Goal: Complete application form

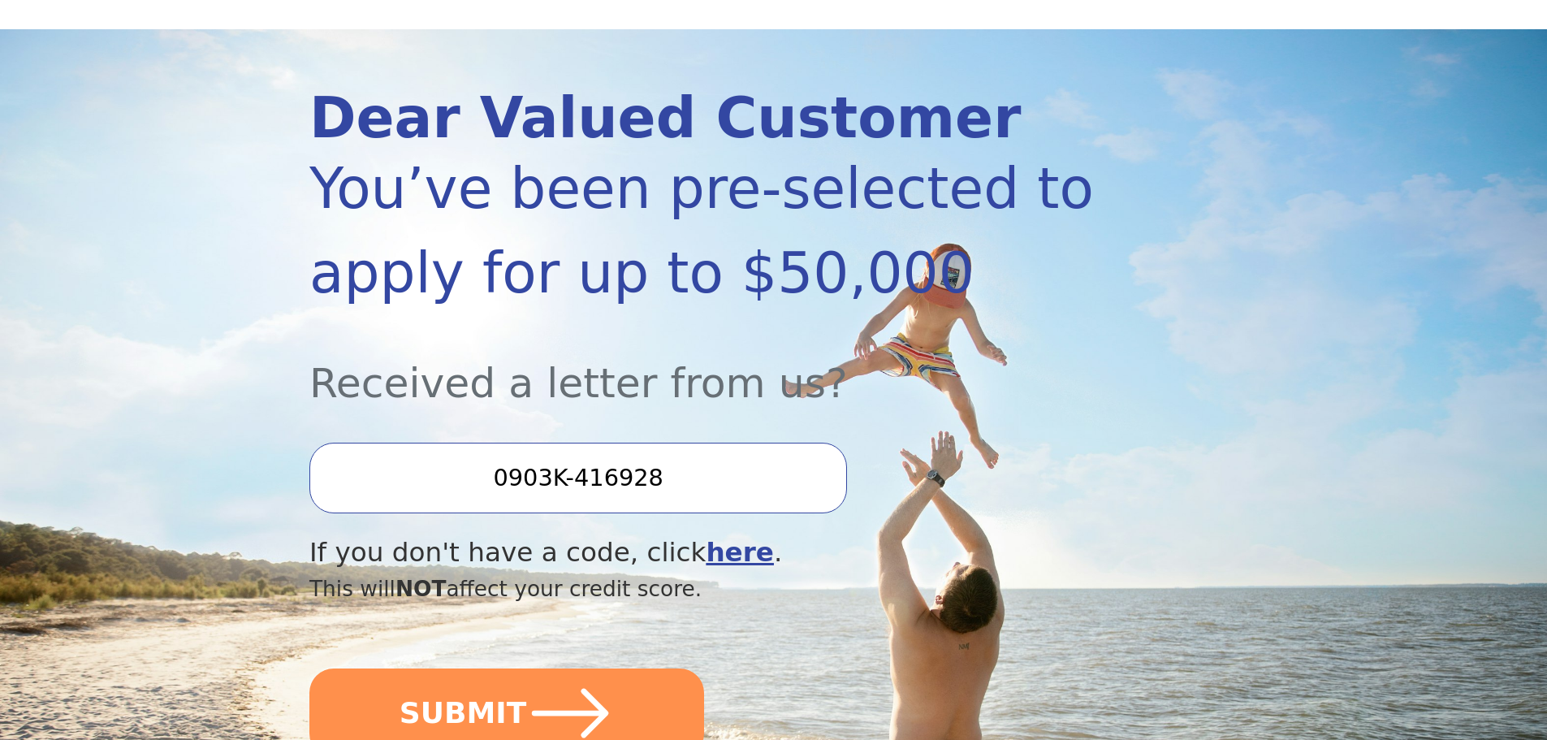
scroll to position [162, 0]
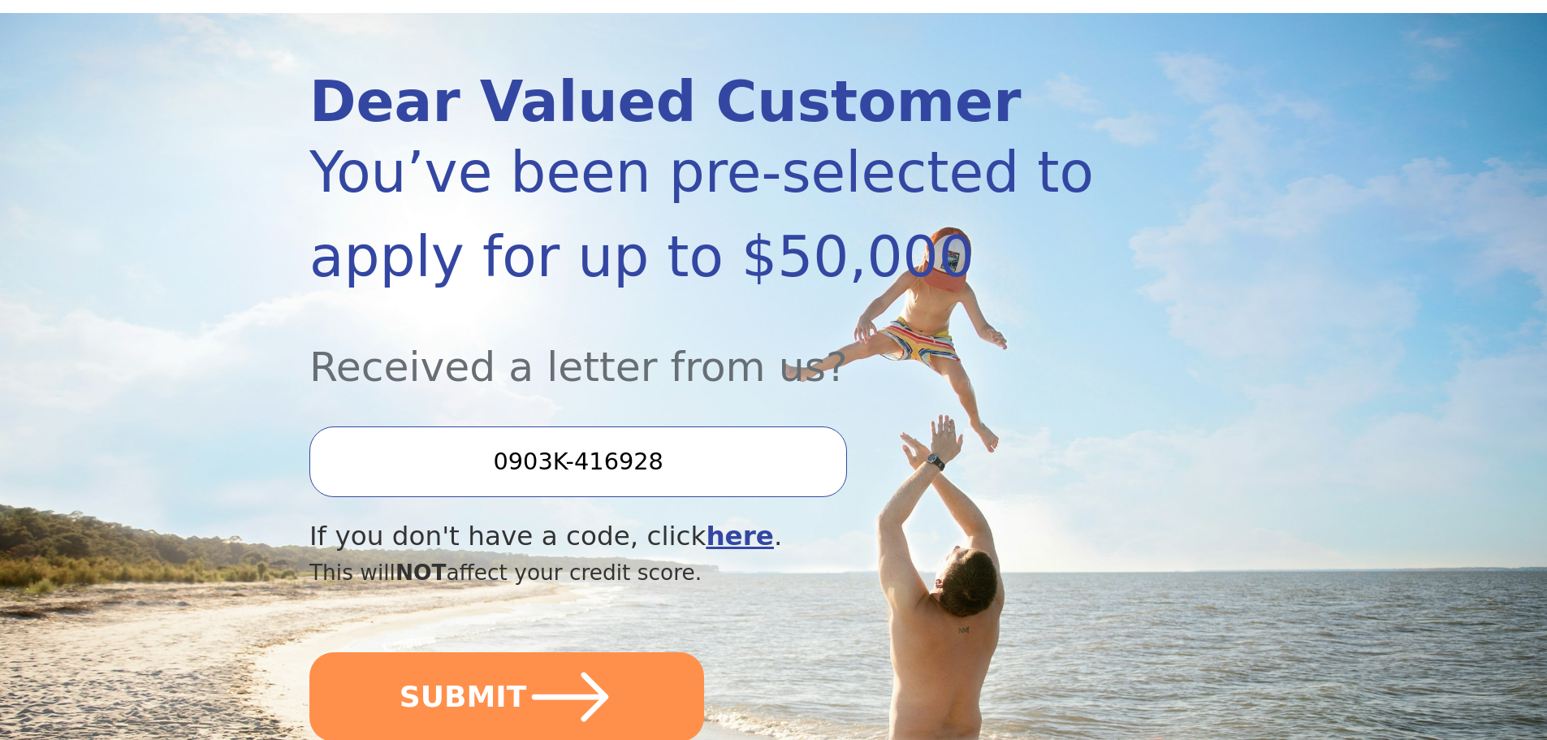
click at [665, 478] on input "0903K-416928" at bounding box center [578, 461] width 538 height 70
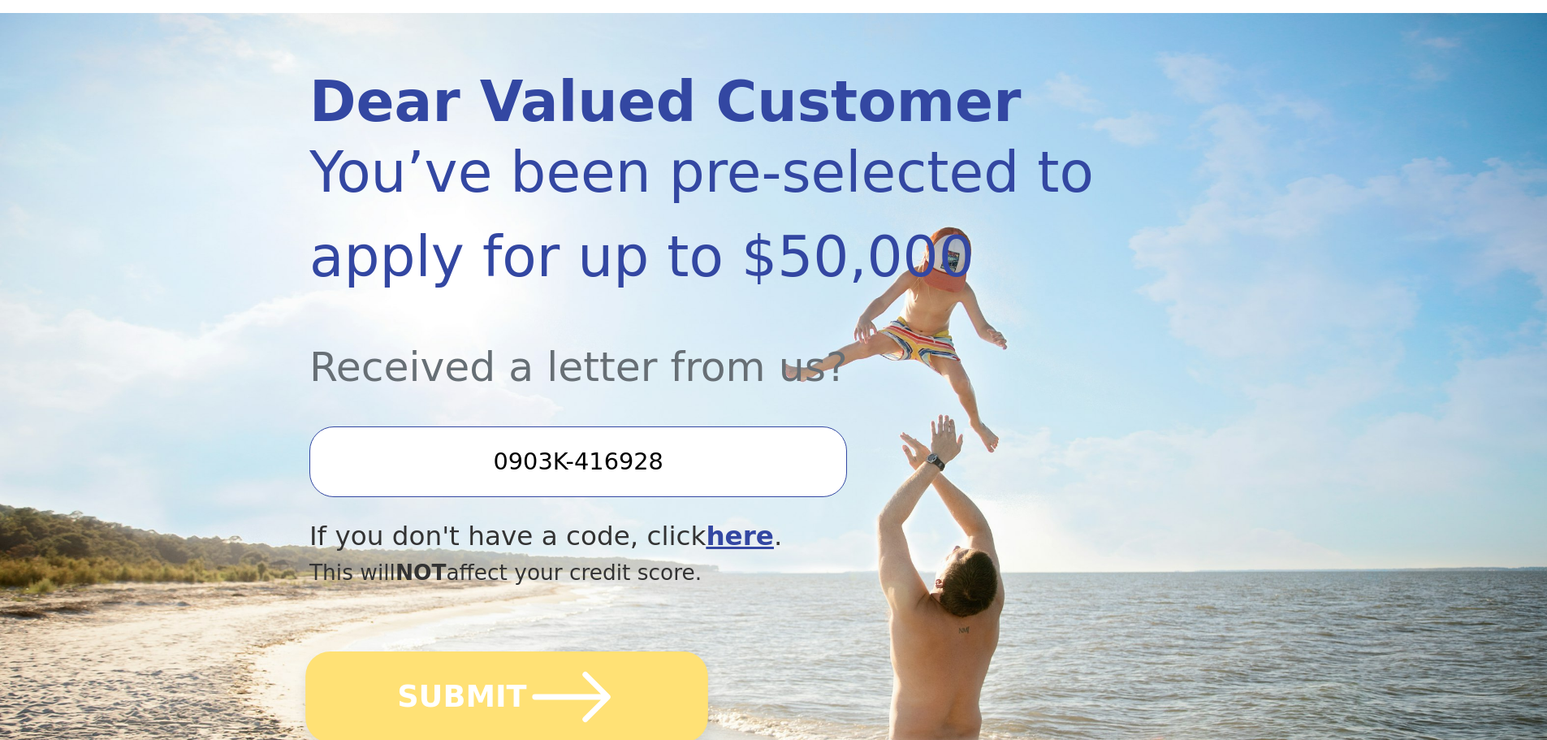
click at [569, 677] on icon "submit" at bounding box center [571, 696] width 89 height 89
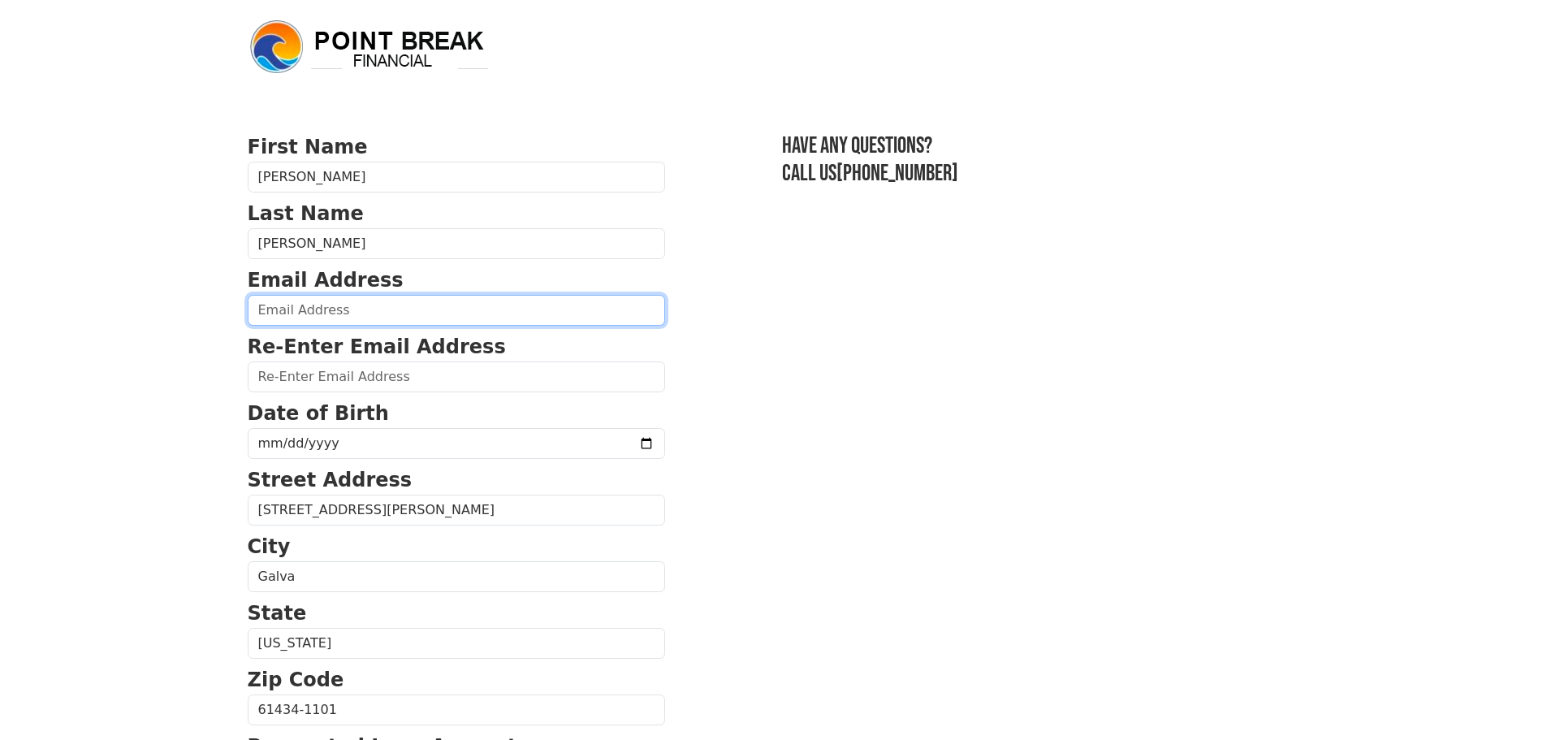
click at [374, 307] on input "email" at bounding box center [457, 310] width 418 height 31
type input "dawnmott1965@gmail.com"
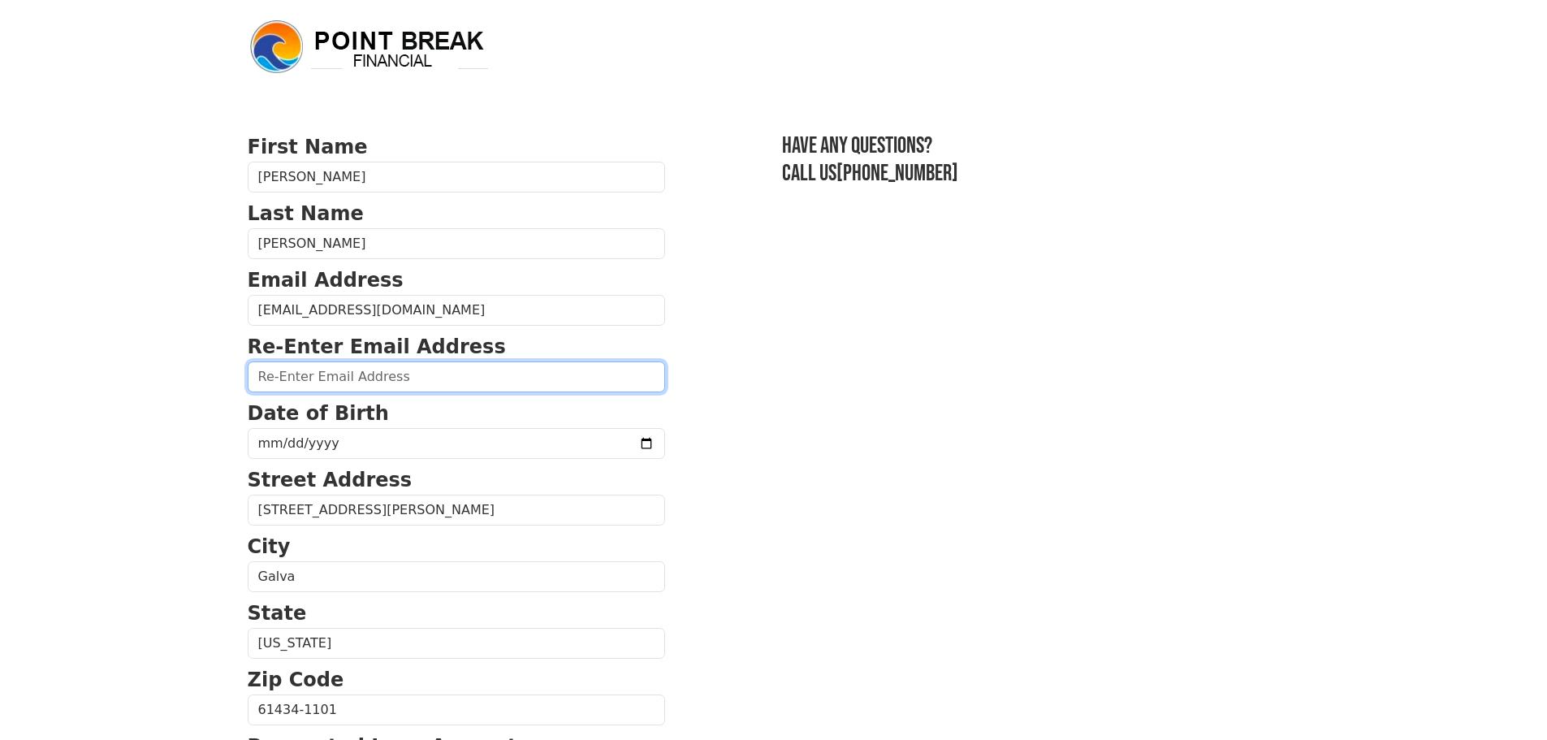
click at [370, 373] on input "email" at bounding box center [457, 376] width 418 height 31
type input "dawnmott1965@gmail.com"
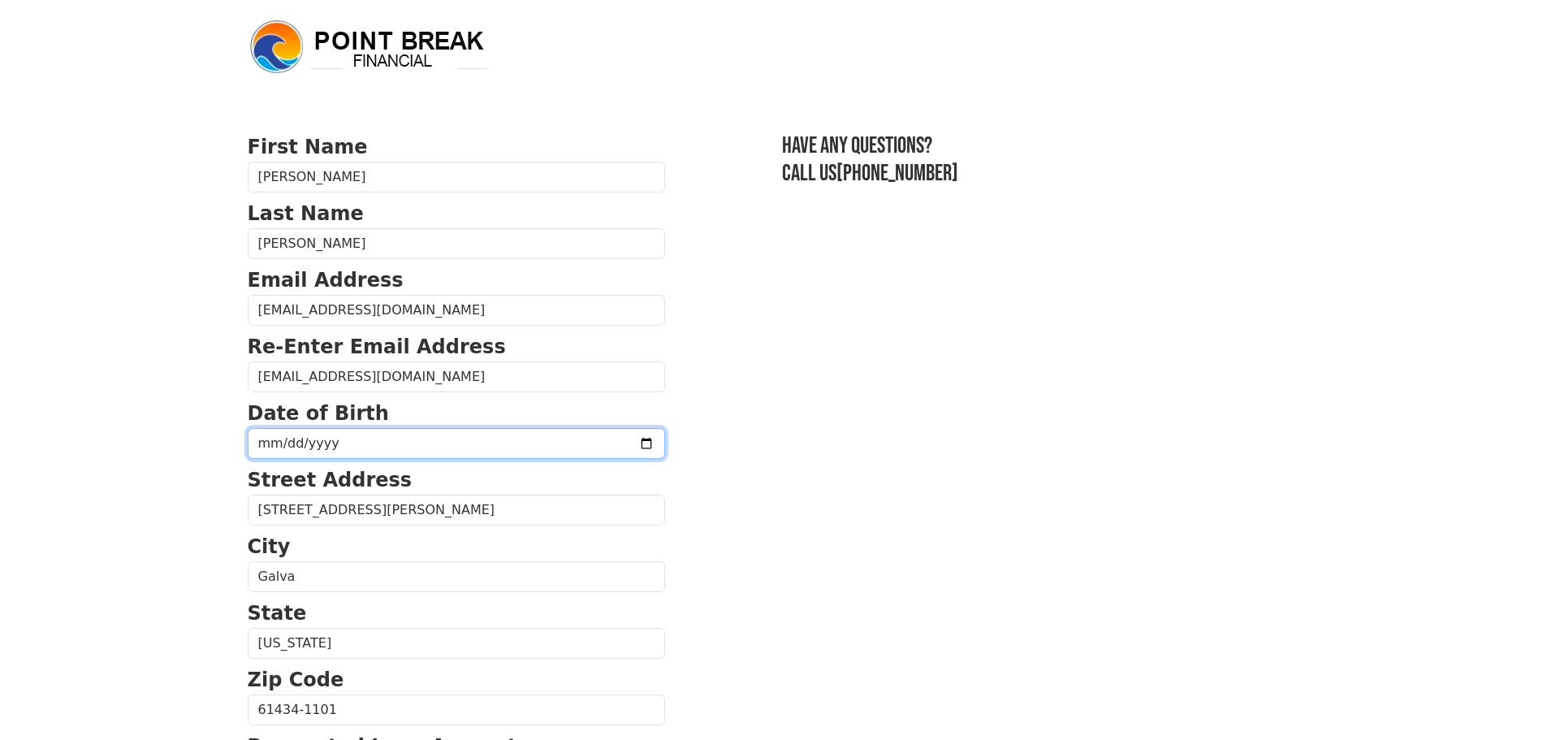
click at [284, 440] on input "date" at bounding box center [457, 443] width 418 height 31
type input "1965-11-25"
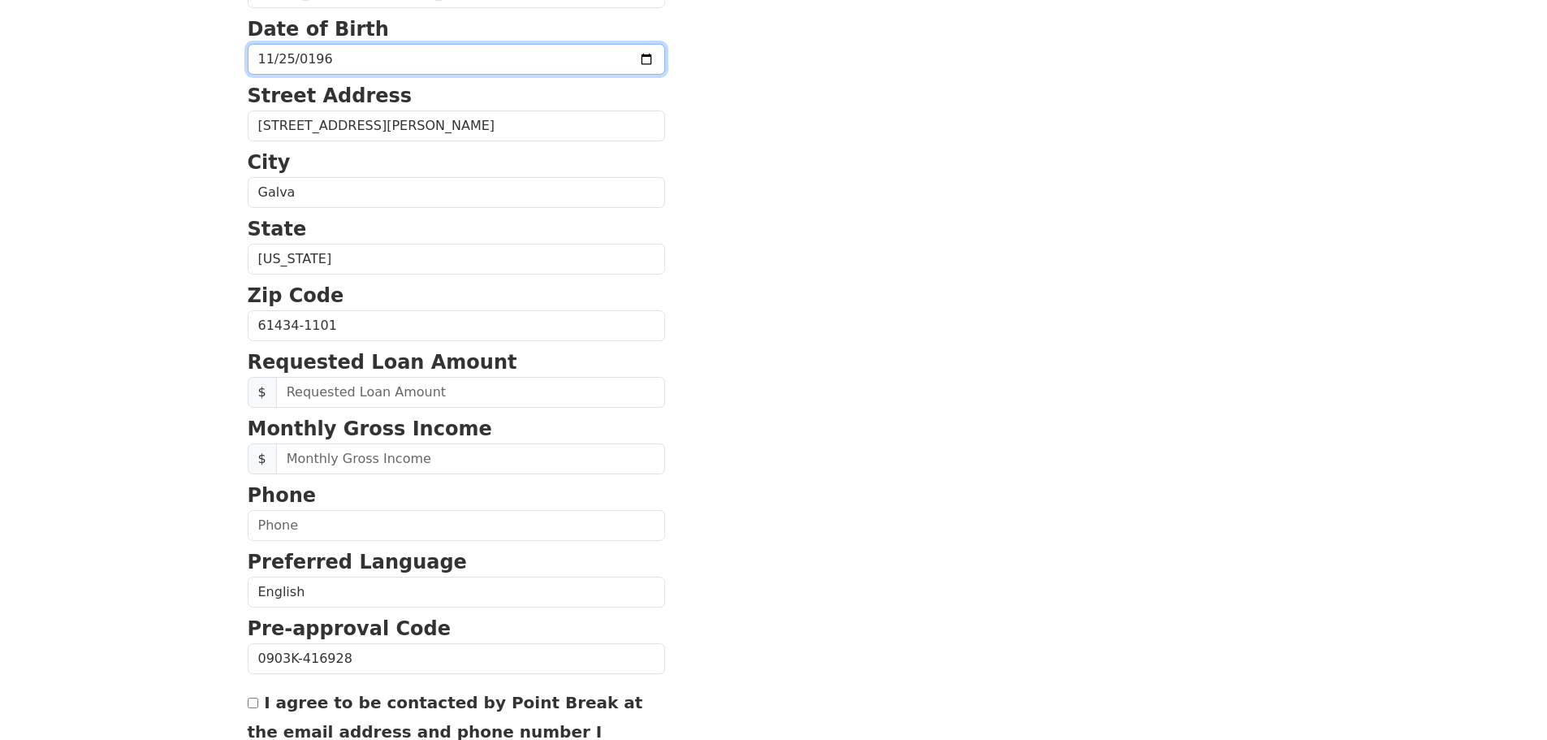
scroll to position [406, 0]
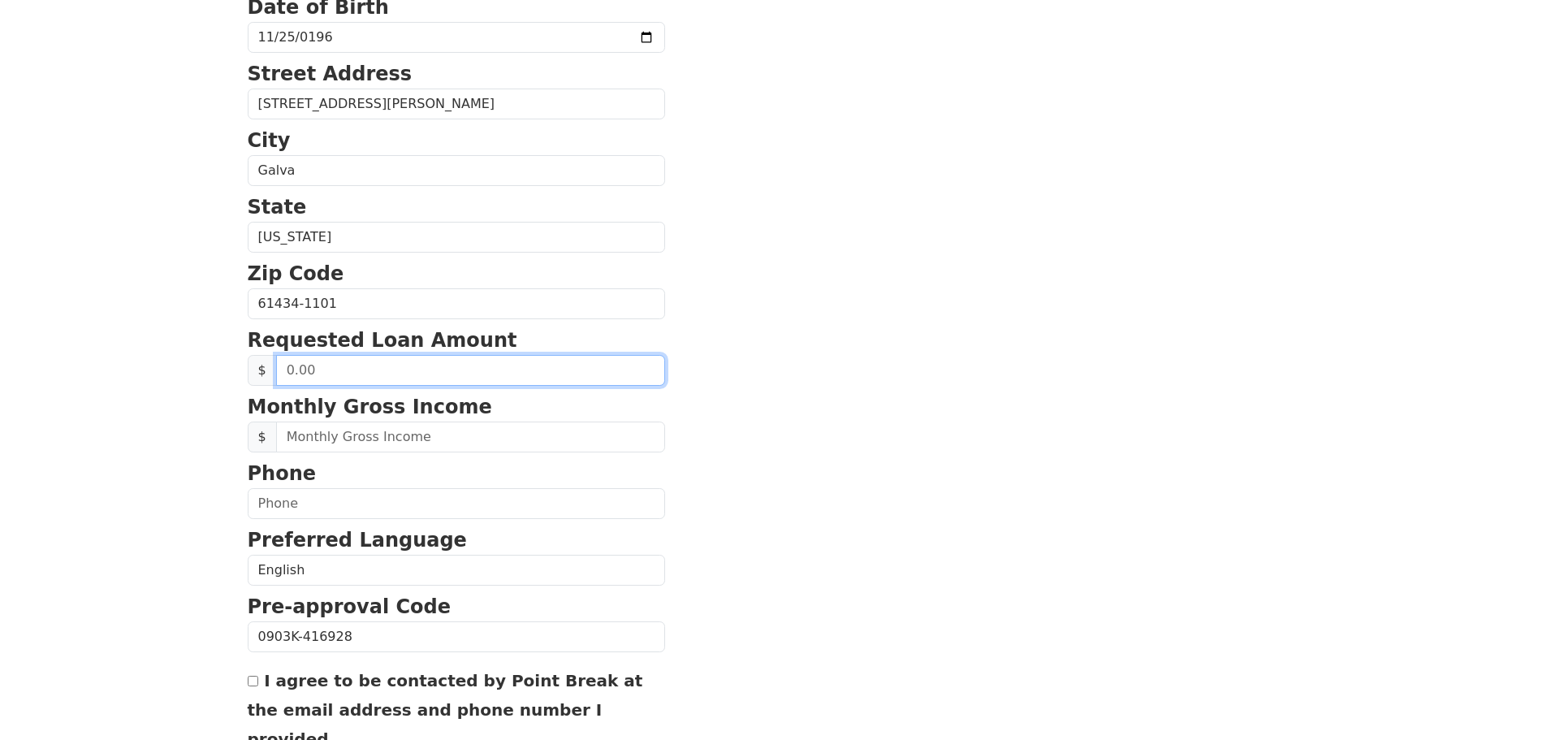
click at [340, 373] on input "text" at bounding box center [470, 370] width 389 height 31
type input "25,000.00"
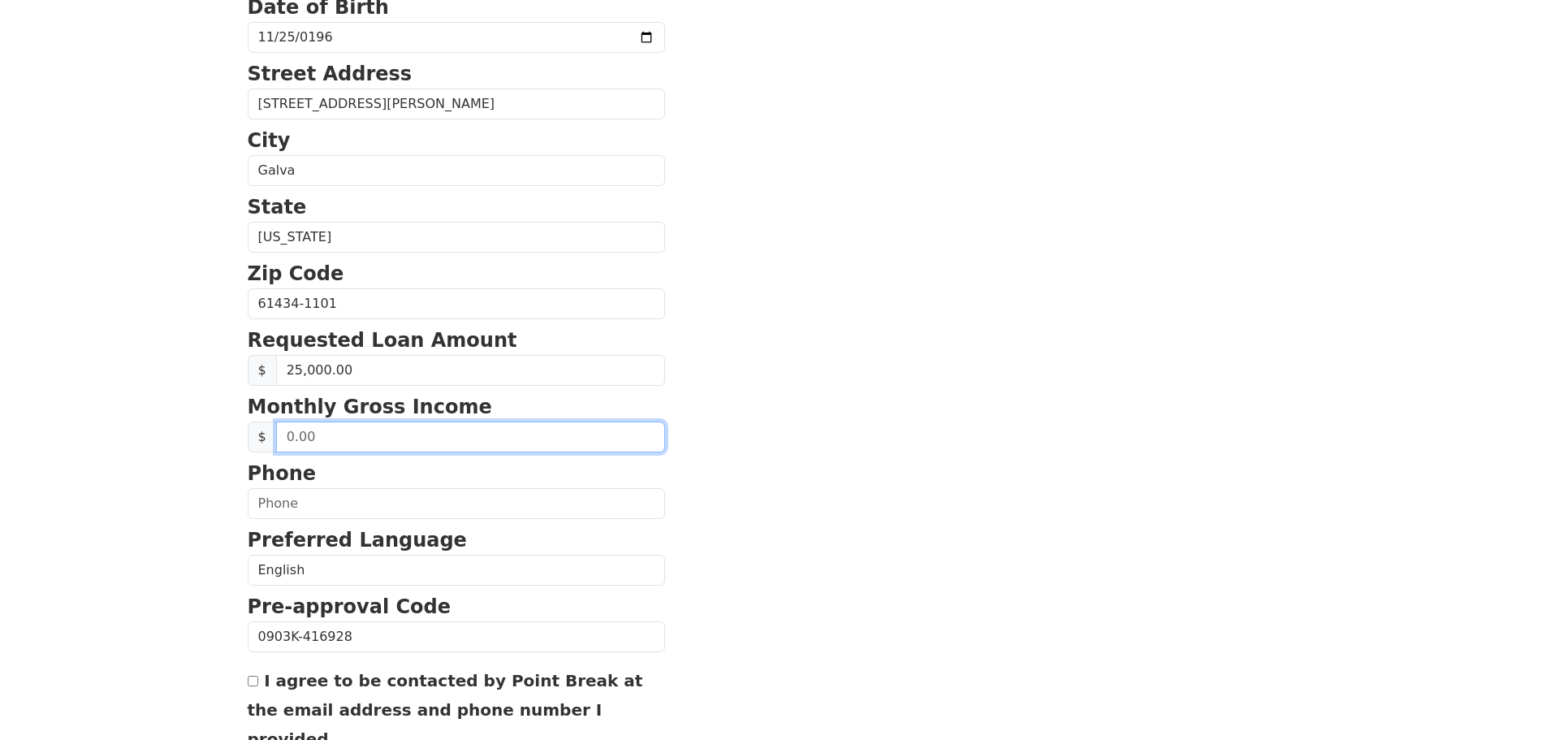
click at [433, 433] on input "text" at bounding box center [470, 437] width 389 height 31
type input "3,200.00"
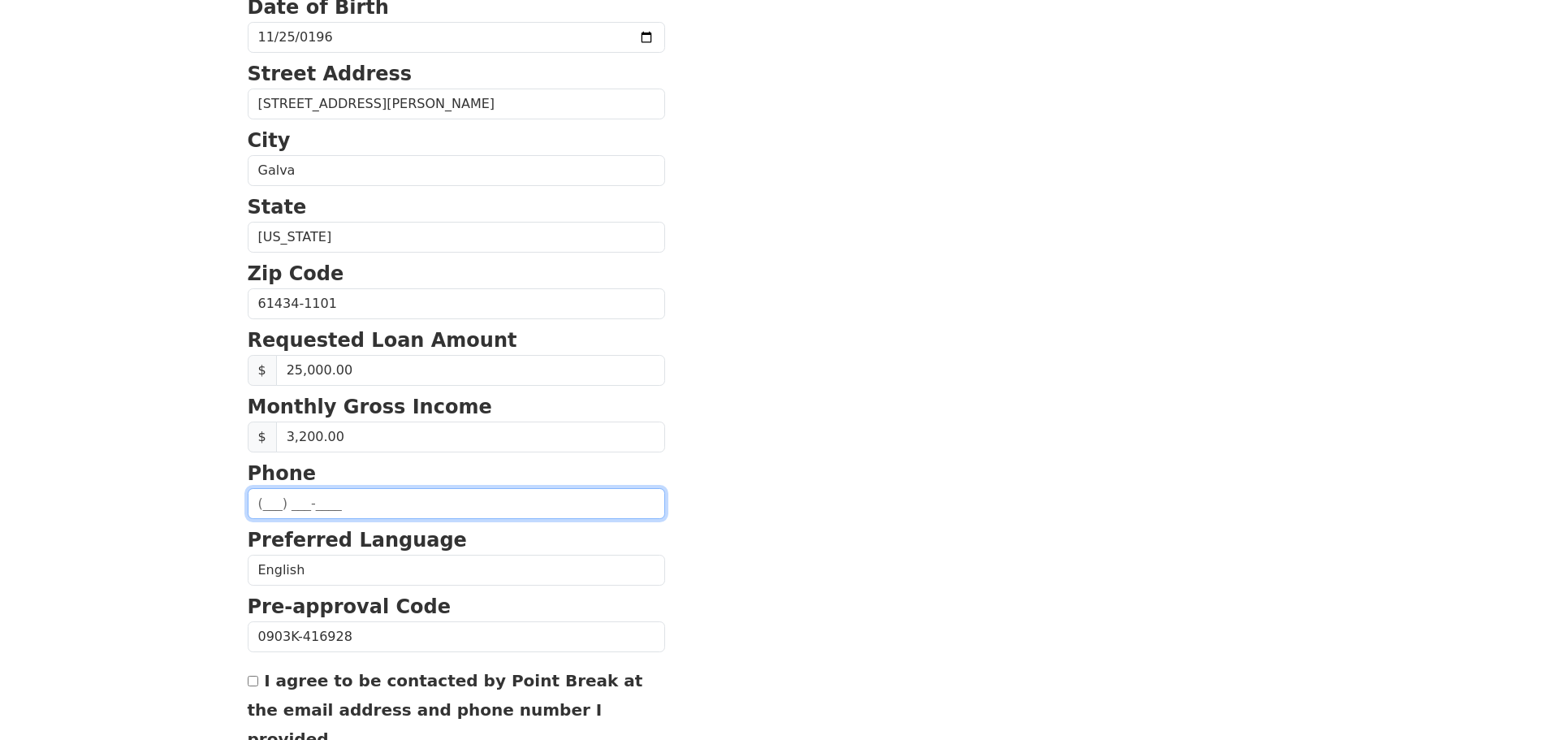
click at [431, 491] on input "text" at bounding box center [457, 503] width 418 height 31
type input "(309) 906-7595"
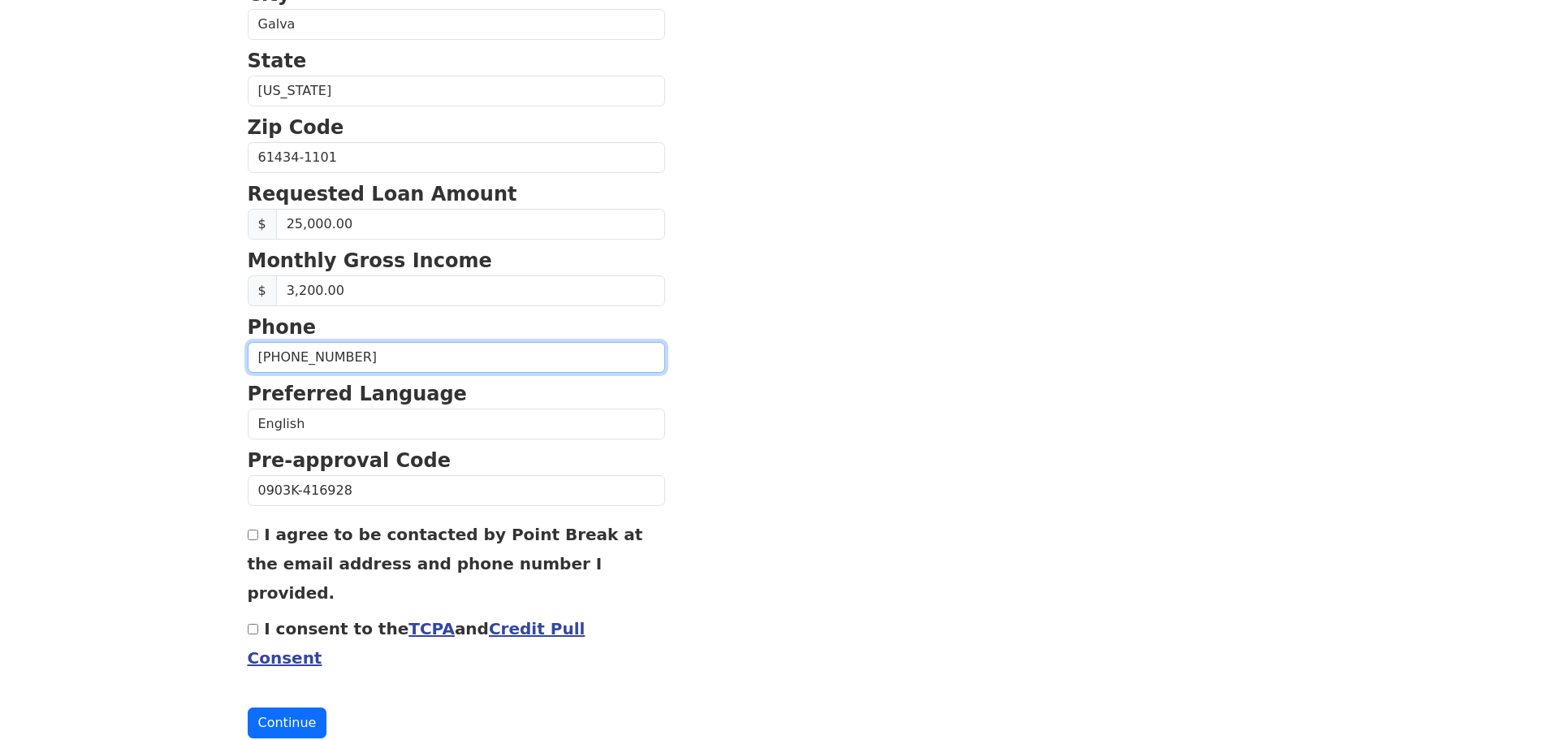
scroll to position [553, 0]
click at [255, 535] on input "I agree to be contacted by Point Break at the email address and phone number I …" at bounding box center [253, 534] width 11 height 11
checkbox input "true"
click at [257, 623] on input "I consent to the TCPA and Credit Pull Consent" at bounding box center [253, 628] width 11 height 11
checkbox input "true"
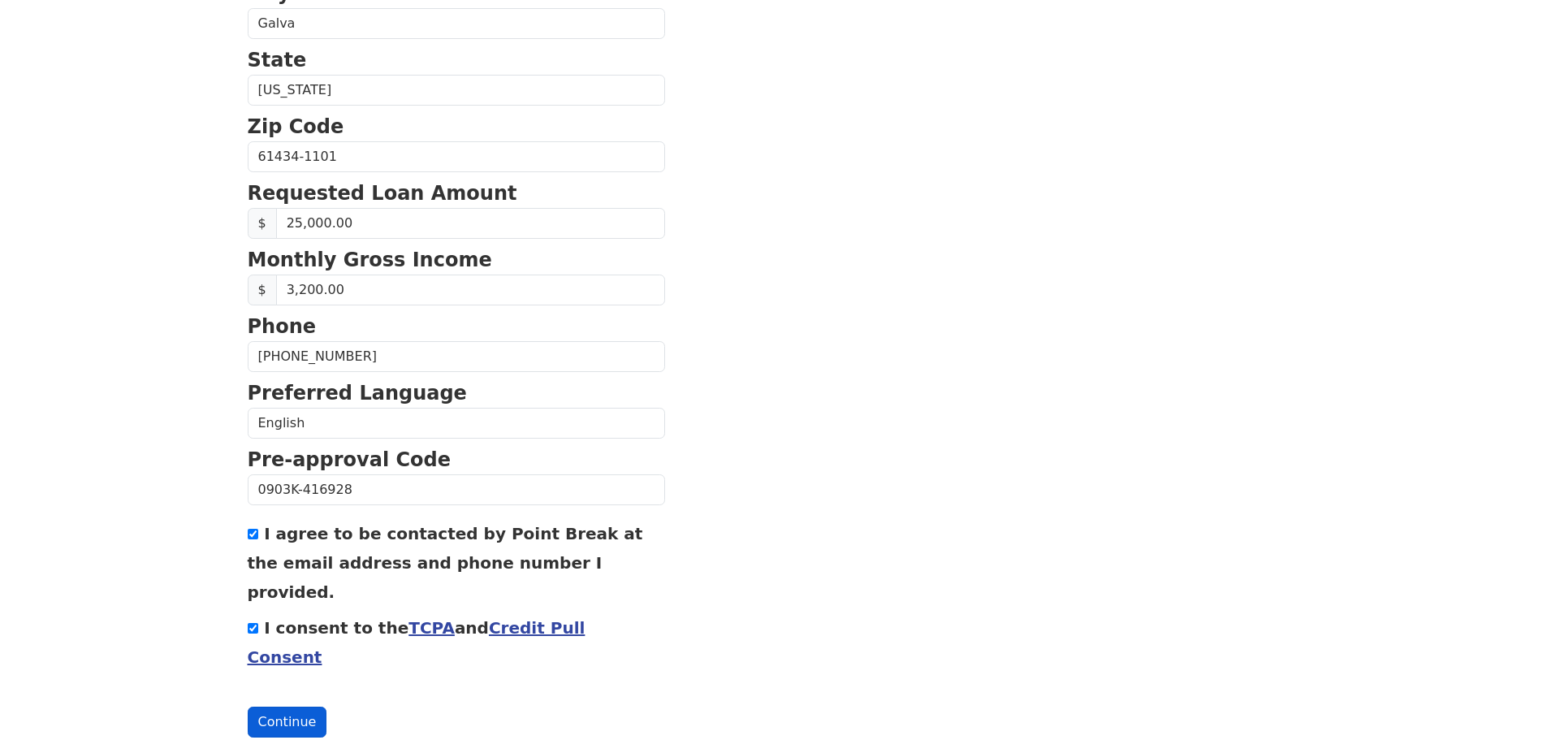
click at [285, 707] on button "Continue" at bounding box center [288, 722] width 80 height 31
